Goal: Task Accomplishment & Management: Manage account settings

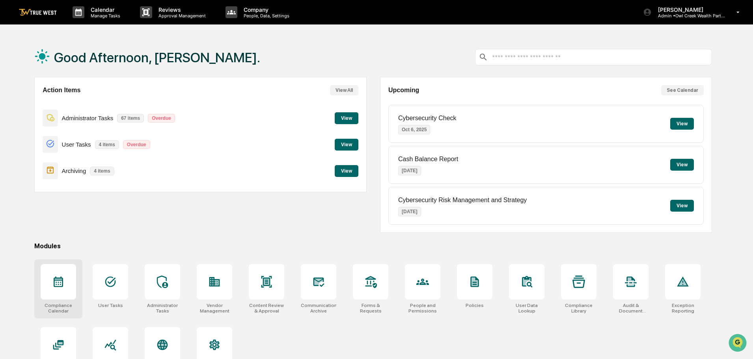
click at [56, 288] on div at bounding box center [58, 281] width 35 height 35
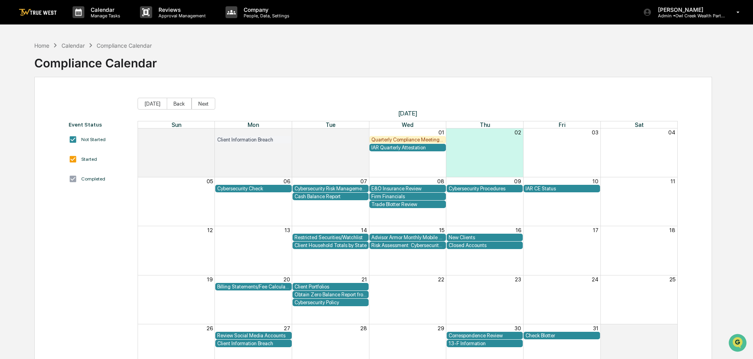
click at [246, 286] on div "Billing Statements/Fee Calculations Report" at bounding box center [253, 287] width 73 height 6
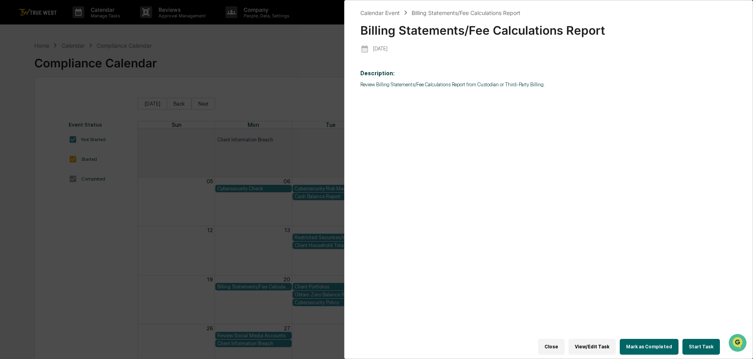
click at [215, 44] on div "Calendar Event Billing Statements/Fee Calculations Report Billing Statements/Fe…" at bounding box center [376, 179] width 753 height 359
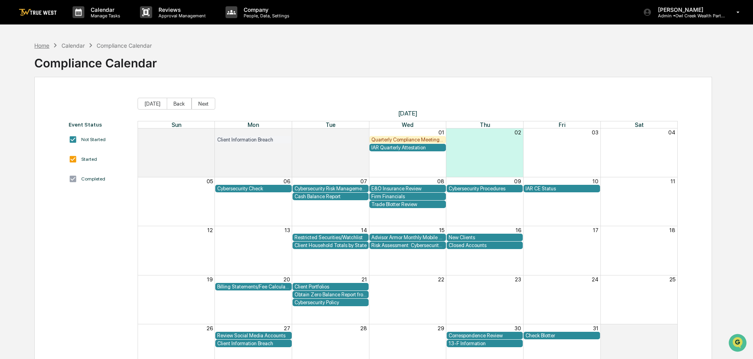
click at [42, 45] on div "Home" at bounding box center [41, 45] width 15 height 7
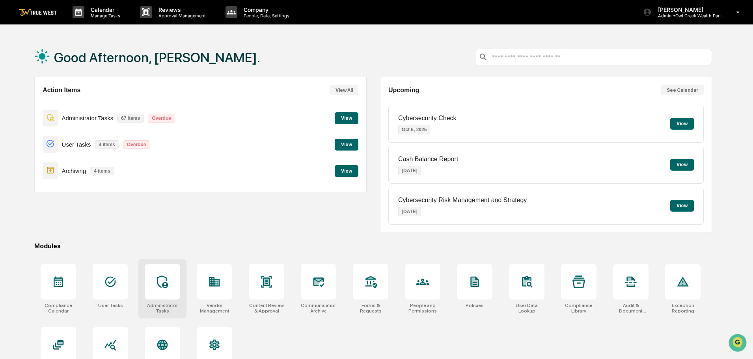
click at [163, 278] on icon at bounding box center [162, 282] width 13 height 13
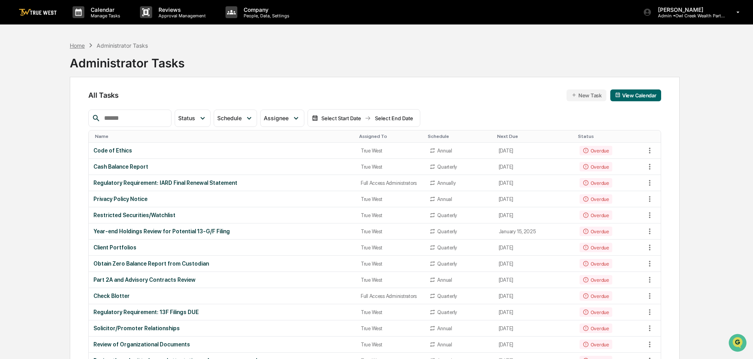
click at [76, 46] on div "Home" at bounding box center [77, 45] width 15 height 7
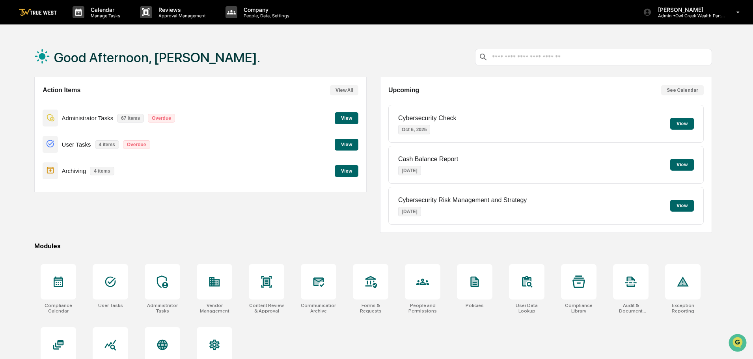
click at [340, 169] on button "View" at bounding box center [347, 171] width 24 height 12
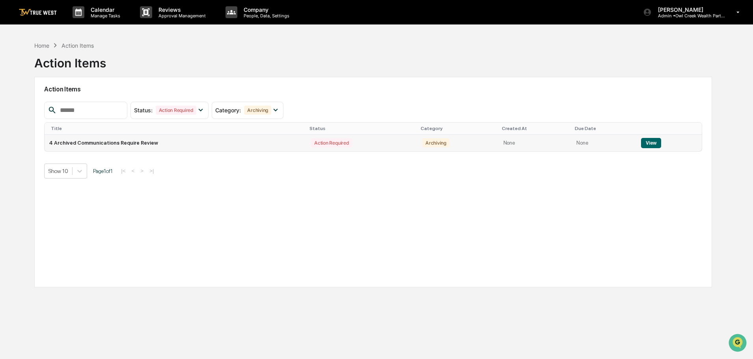
click at [648, 143] on button "View" at bounding box center [651, 143] width 20 height 10
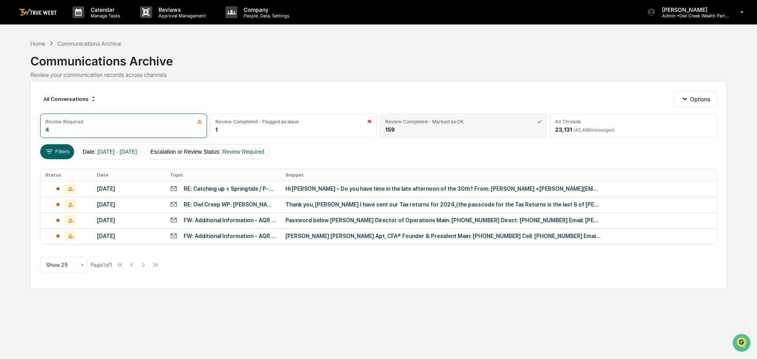
click at [436, 124] on div "Review Completed - Marked as OK" at bounding box center [424, 122] width 78 height 6
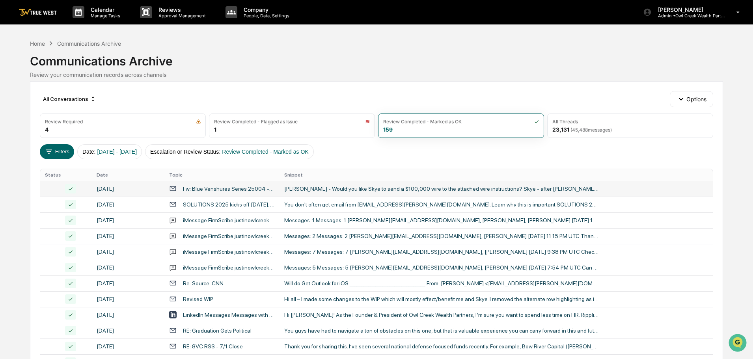
click at [390, 188] on div "Debra - Would you like Skye to send a $100,000 wire to the attached wire instru…" at bounding box center [441, 189] width 315 height 6
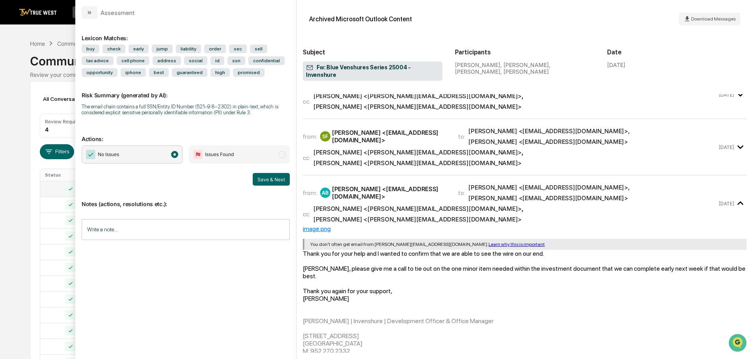
scroll to position [473, 0]
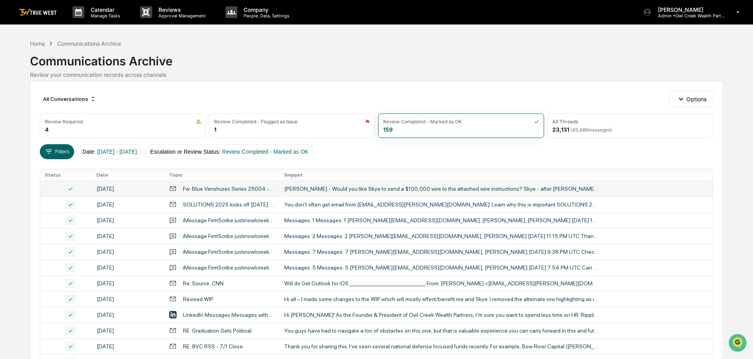
click at [52, 30] on div "Calendar Manage Tasks Reviews Approval Management Company People, Data, Setting…" at bounding box center [376, 310] width 753 height 620
click at [36, 42] on div "Home" at bounding box center [37, 43] width 15 height 7
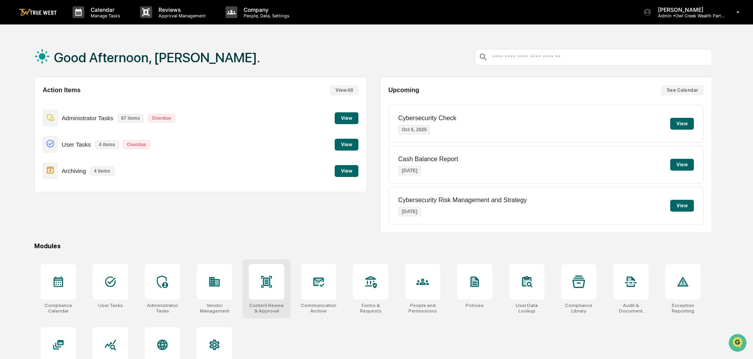
click at [266, 285] on icon at bounding box center [266, 281] width 11 height 11
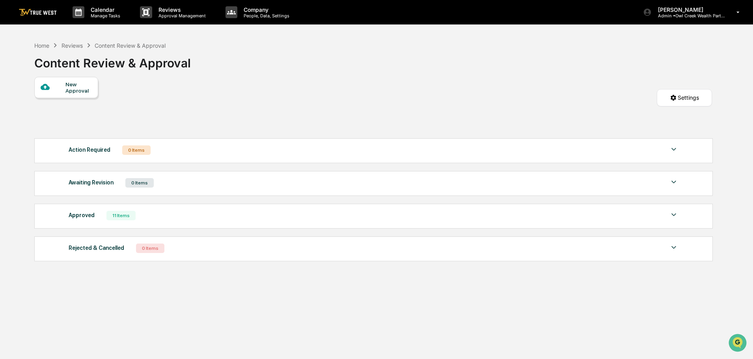
click at [673, 214] on img at bounding box center [673, 214] width 9 height 9
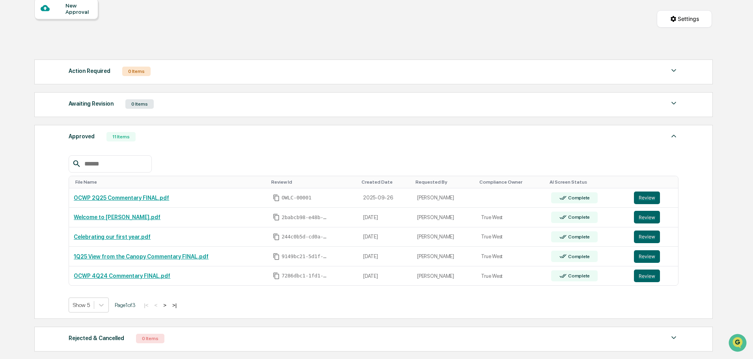
scroll to position [118, 0]
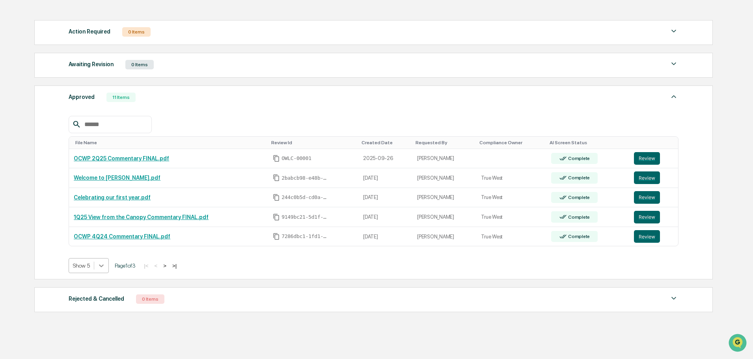
click at [100, 266] on icon at bounding box center [101, 266] width 5 height 3
click at [88, 323] on div "Show 50" at bounding box center [89, 322] width 41 height 13
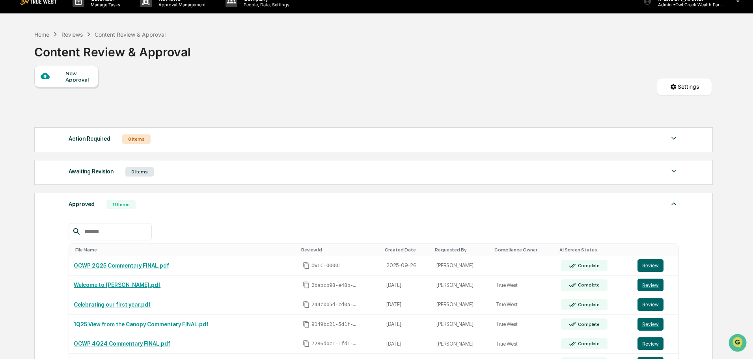
scroll to position [0, 0]
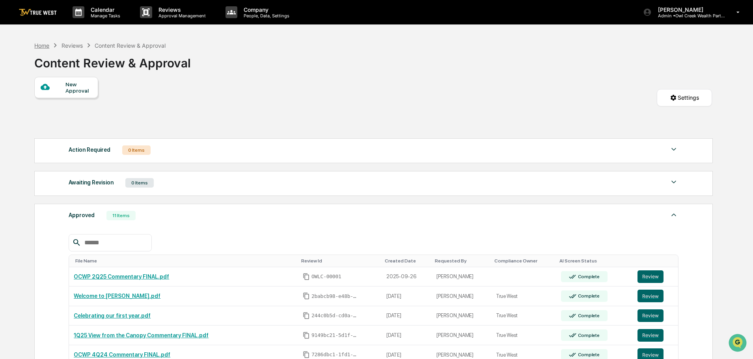
click at [44, 47] on div "Home" at bounding box center [41, 45] width 15 height 7
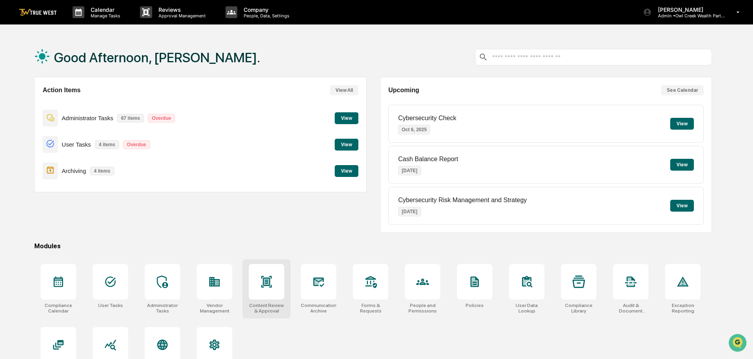
click at [274, 288] on div at bounding box center [266, 281] width 35 height 35
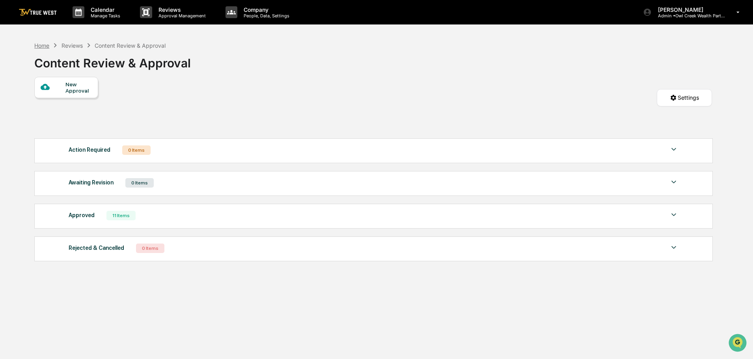
click at [37, 47] on div "Home" at bounding box center [41, 45] width 15 height 7
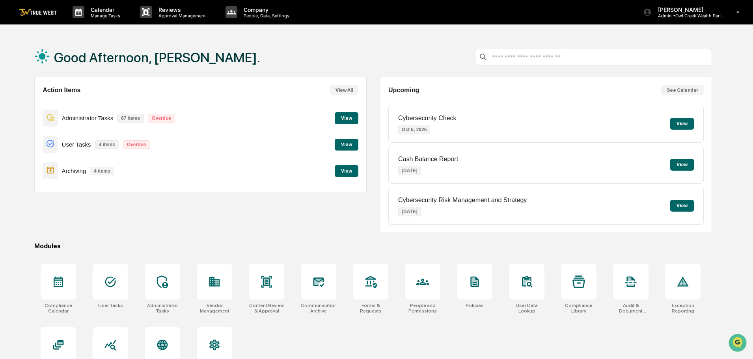
click at [345, 118] on button "View" at bounding box center [347, 118] width 24 height 12
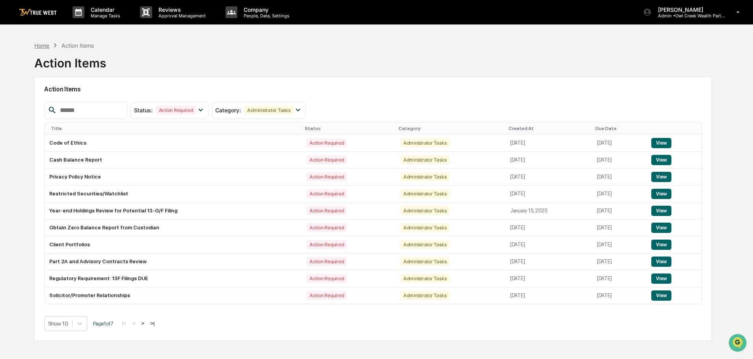
click at [45, 45] on div "Home" at bounding box center [41, 45] width 15 height 7
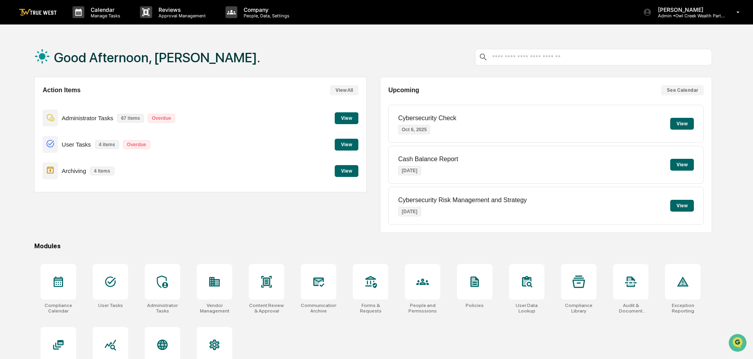
click at [347, 146] on button "View" at bounding box center [347, 145] width 24 height 12
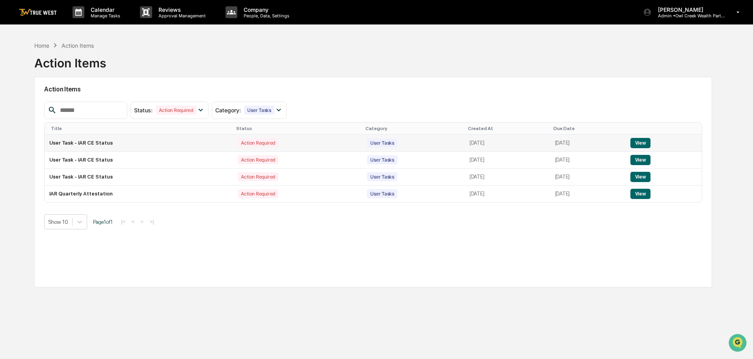
click at [647, 145] on button "View" at bounding box center [641, 143] width 20 height 10
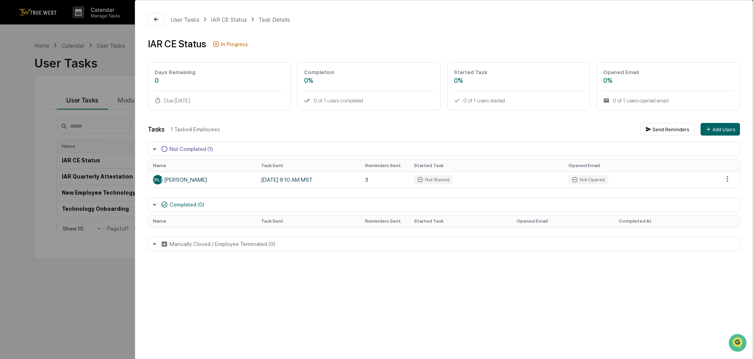
click at [56, 36] on div "User Tasks IAR CE Status Task Details IAR CE Status In Progress Days Remaining …" at bounding box center [376, 179] width 753 height 359
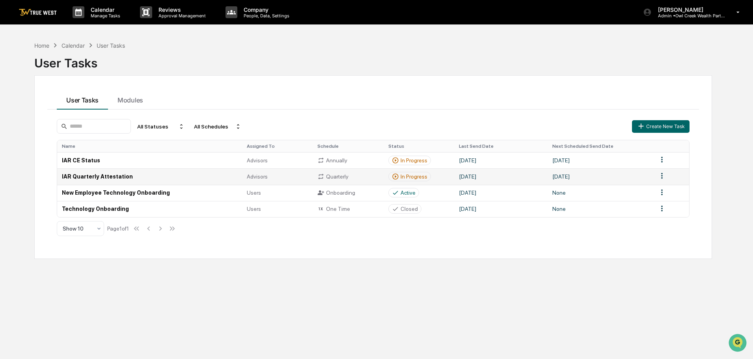
click at [263, 175] on span "Advisors" at bounding box center [257, 177] width 21 height 6
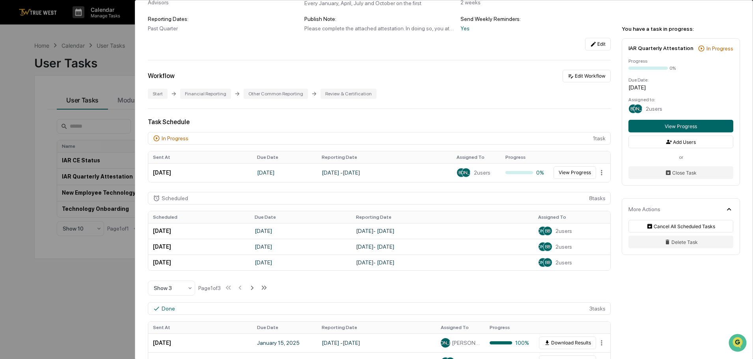
scroll to position [118, 0]
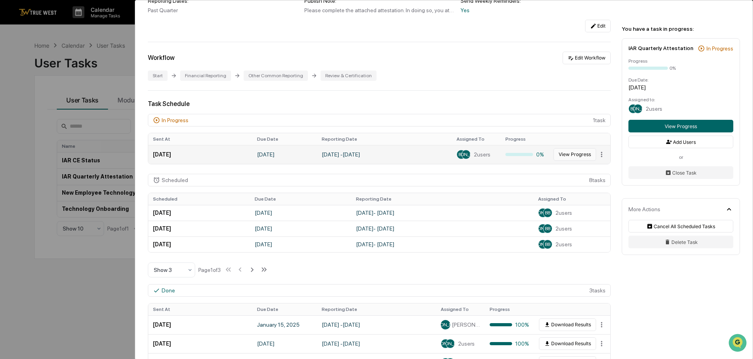
click at [565, 155] on button "View Progress" at bounding box center [575, 154] width 43 height 13
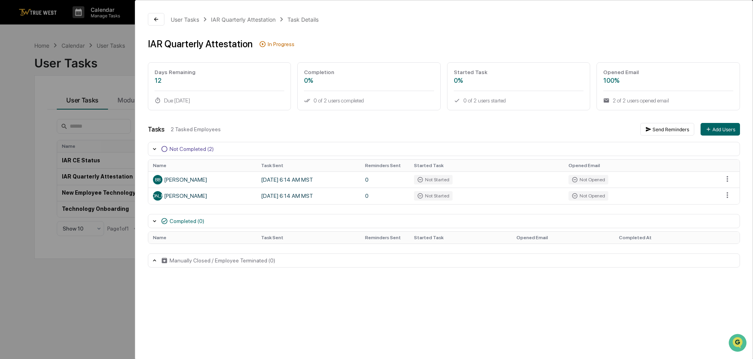
click at [117, 33] on div "User Tasks IAR Quarterly Attestation Task Details IAR Quarterly Attestation In …" at bounding box center [376, 179] width 753 height 359
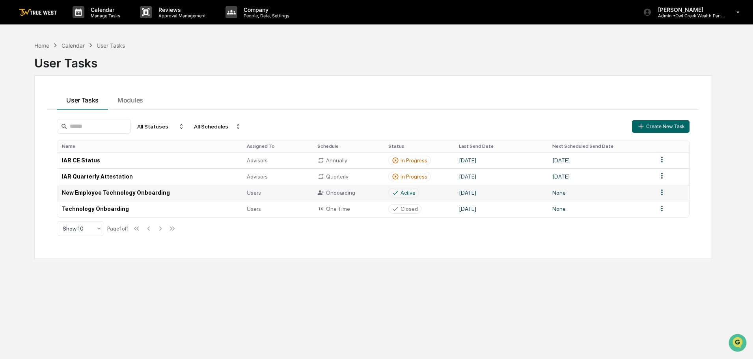
click at [480, 192] on td "June 2, 2025" at bounding box center [500, 193] width 93 height 16
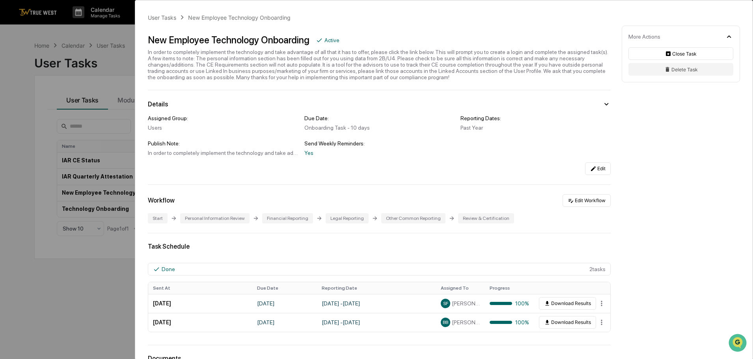
click at [40, 44] on div "User Tasks New Employee Technology Onboarding New Employee Technology Onboardin…" at bounding box center [376, 179] width 753 height 359
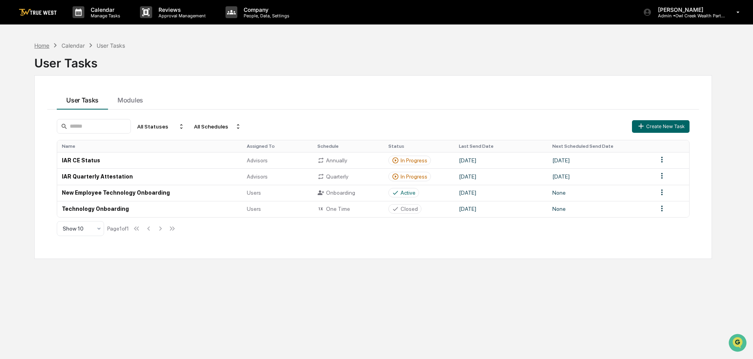
click at [41, 43] on div "Home" at bounding box center [41, 45] width 15 height 7
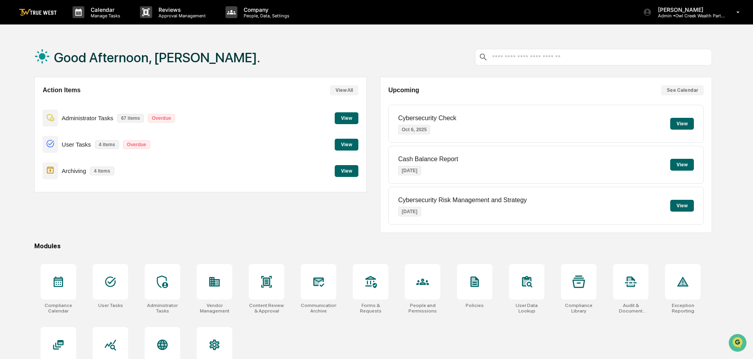
click at [346, 142] on button "View" at bounding box center [347, 145] width 24 height 12
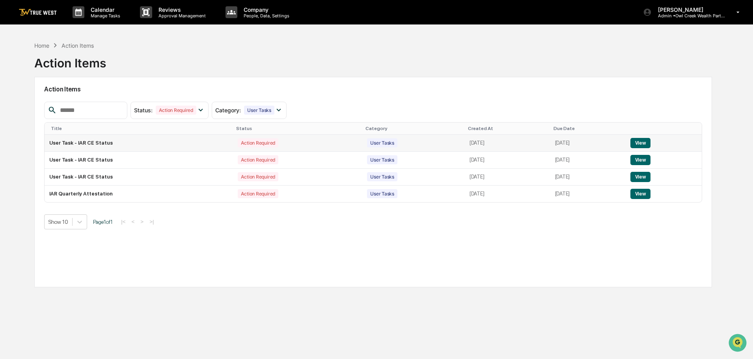
click at [647, 143] on button "View" at bounding box center [641, 143] width 20 height 10
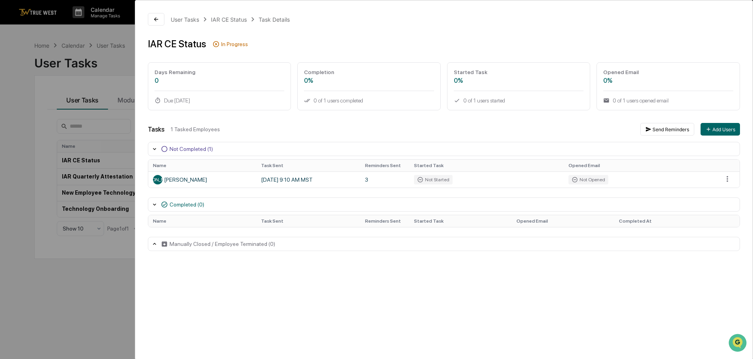
click at [121, 32] on div "User Tasks IAR CE Status Task Details IAR CE Status In Progress Days Remaining …" at bounding box center [376, 179] width 753 height 359
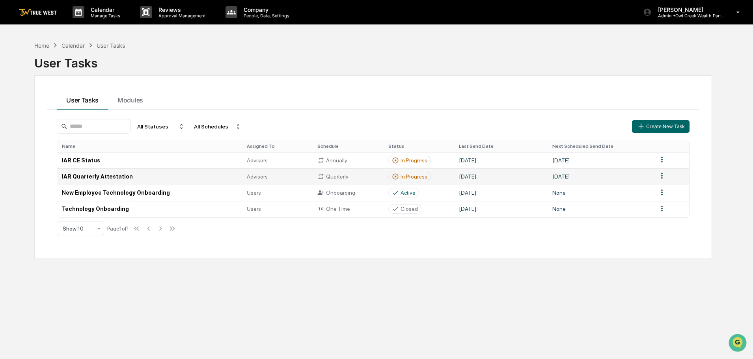
click at [481, 177] on td "October 1, 2025" at bounding box center [500, 176] width 93 height 16
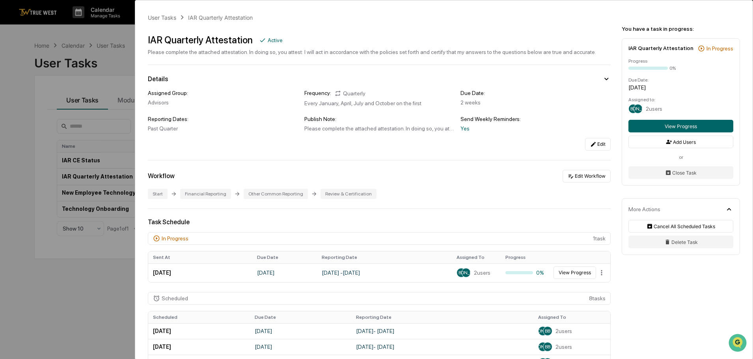
scroll to position [79, 0]
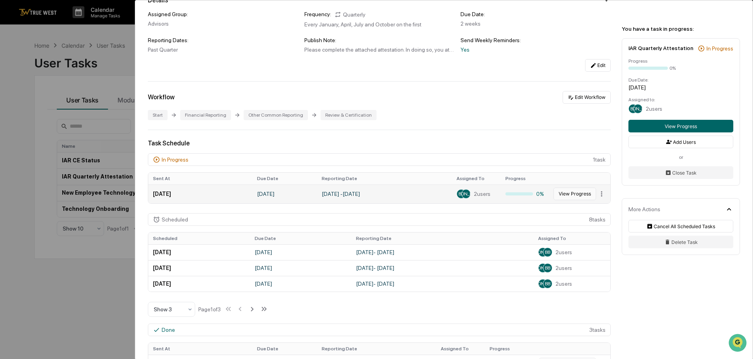
click at [561, 193] on button "View Progress" at bounding box center [575, 194] width 43 height 13
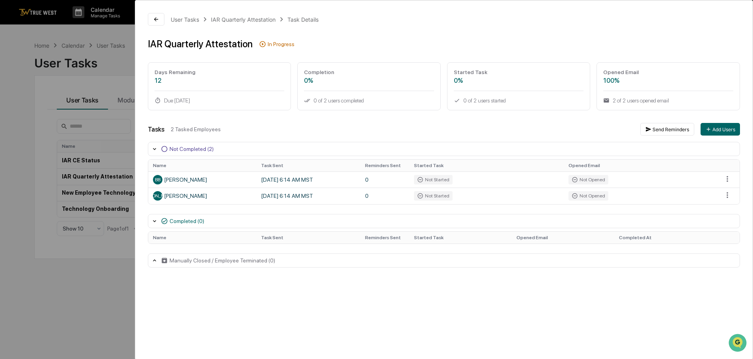
click at [22, 35] on div "User Tasks IAR Quarterly Attestation Task Details IAR Quarterly Attestation In …" at bounding box center [376, 179] width 753 height 359
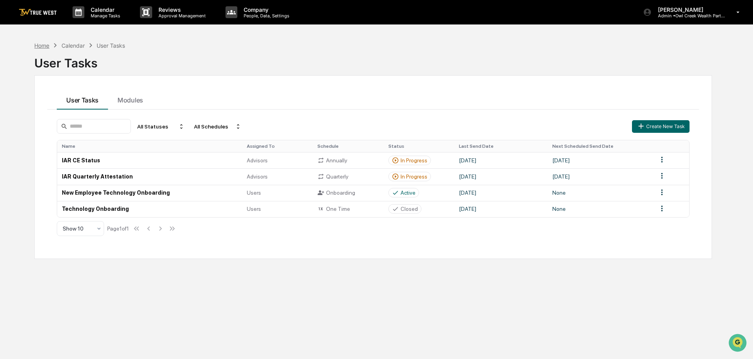
click at [40, 46] on div "Home" at bounding box center [41, 45] width 15 height 7
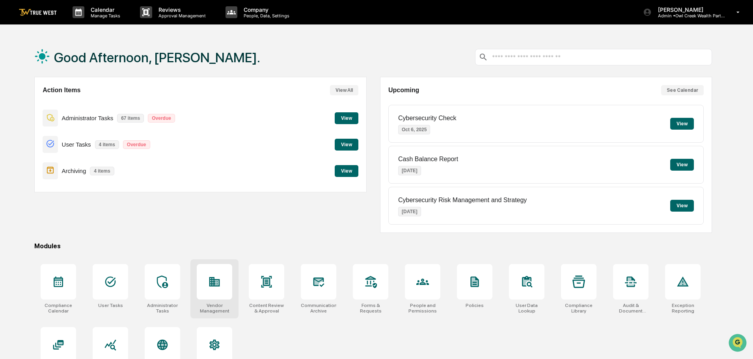
click at [216, 289] on div at bounding box center [214, 281] width 35 height 35
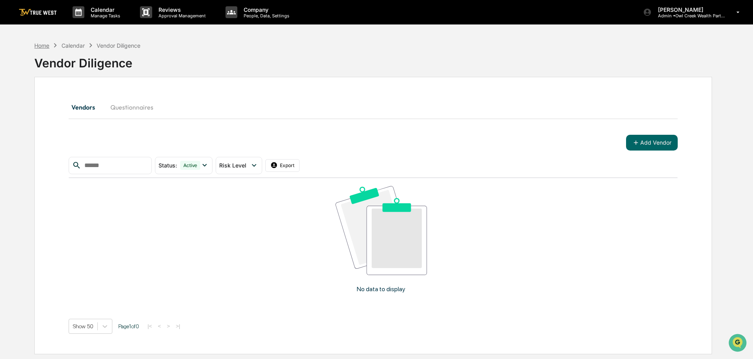
click at [42, 46] on div "Home" at bounding box center [41, 45] width 15 height 7
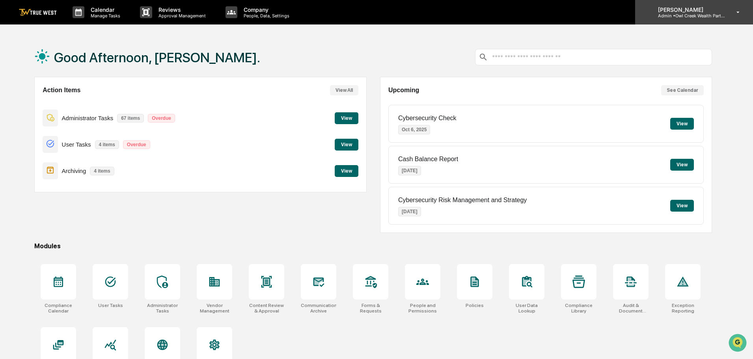
click at [692, 13] on p "Admin • Owl Creek Wealth Partners" at bounding box center [688, 16] width 73 height 6
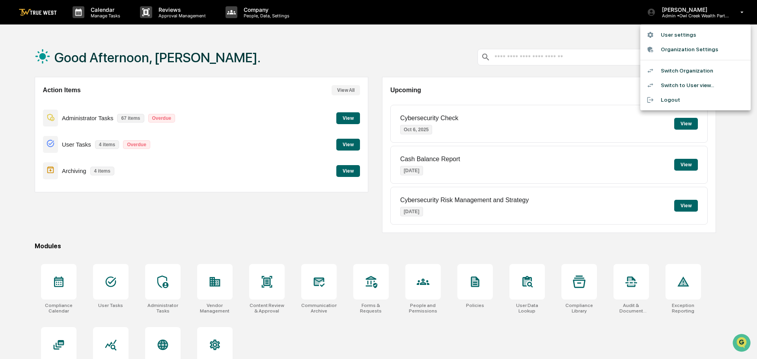
click at [679, 70] on li "Switch Organization" at bounding box center [695, 70] width 110 height 15
